Goal: Task Accomplishment & Management: Manage account settings

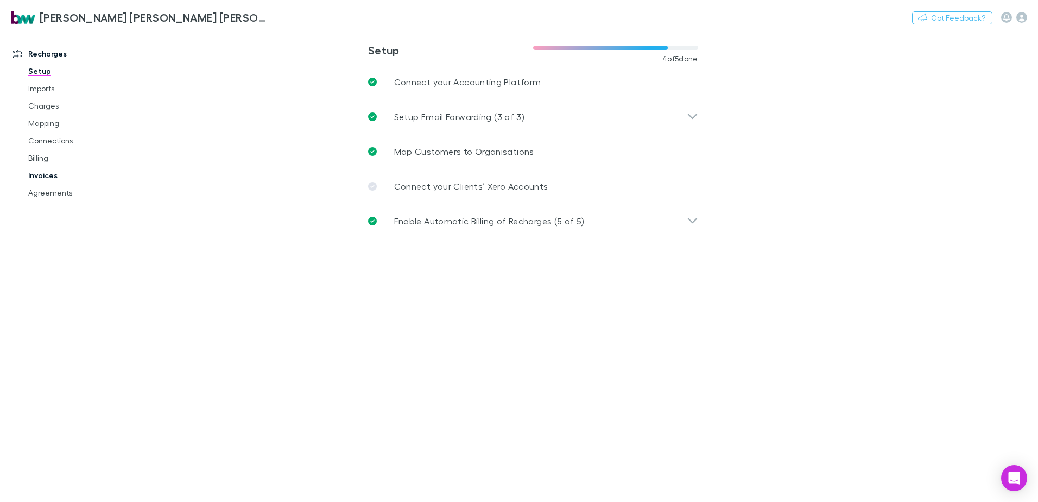
click at [46, 174] on link "Invoices" at bounding box center [81, 175] width 129 height 17
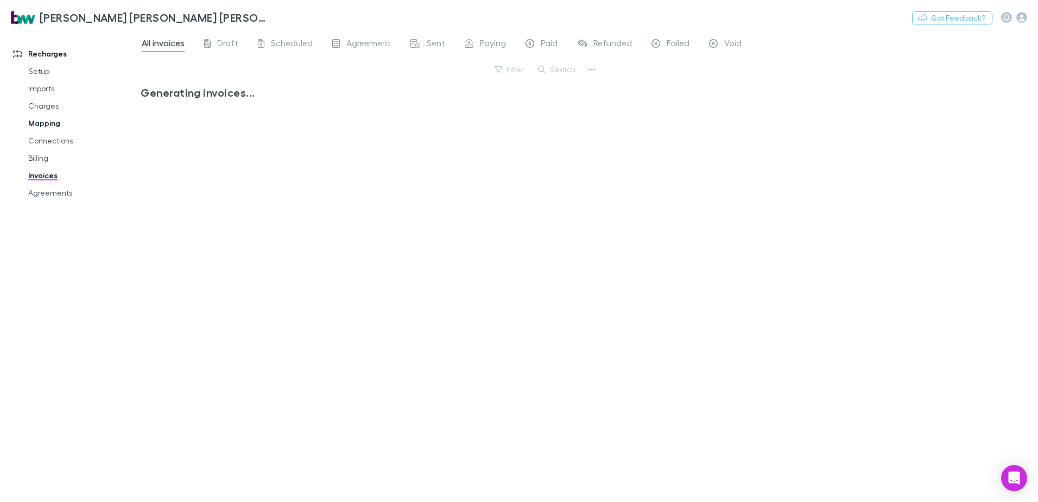
click at [42, 120] on link "Mapping" at bounding box center [81, 123] width 129 height 17
